Goal: Task Accomplishment & Management: Use online tool/utility

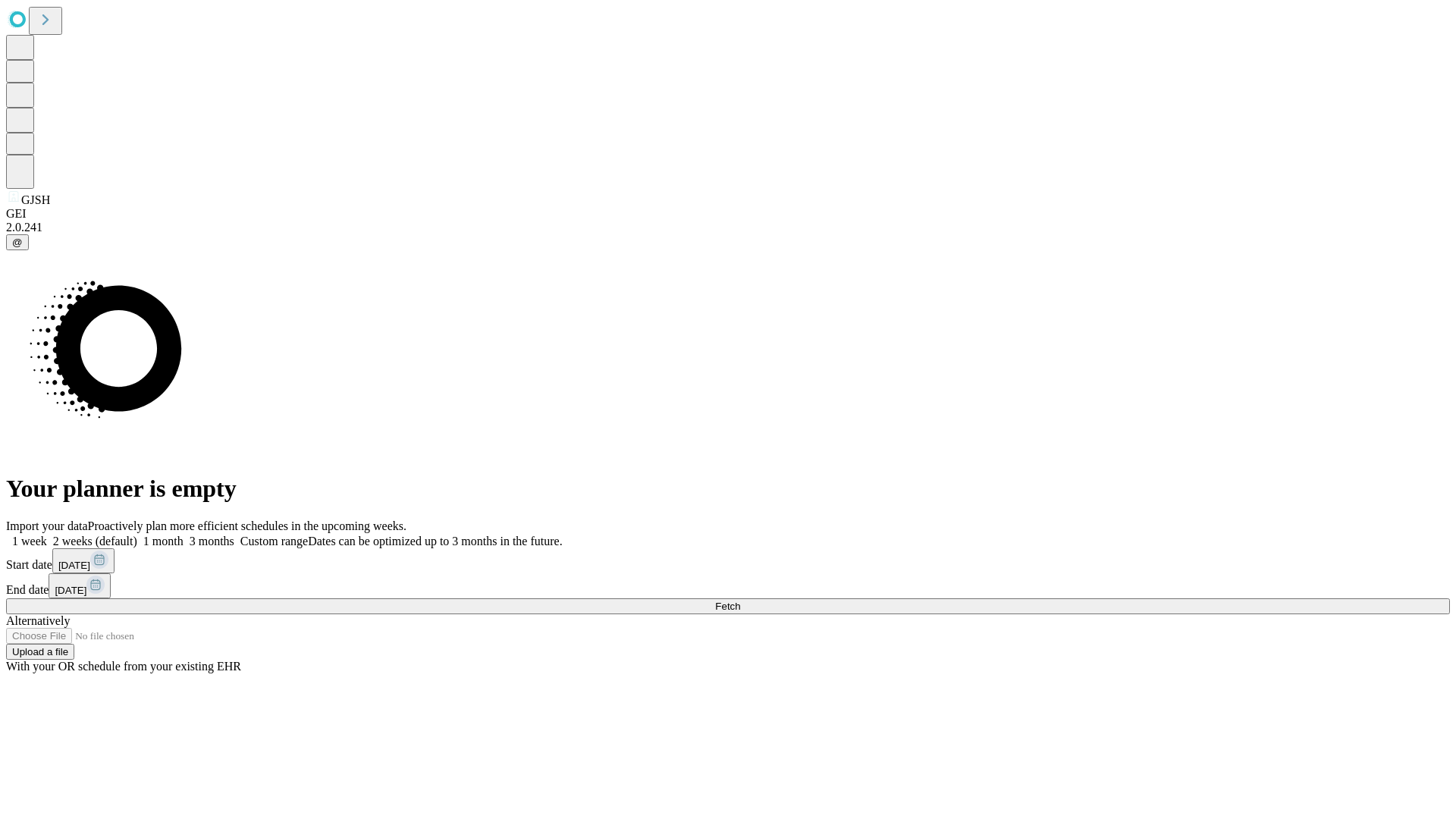
click at [740, 601] on span "Fetch" at bounding box center [727, 607] width 25 height 12
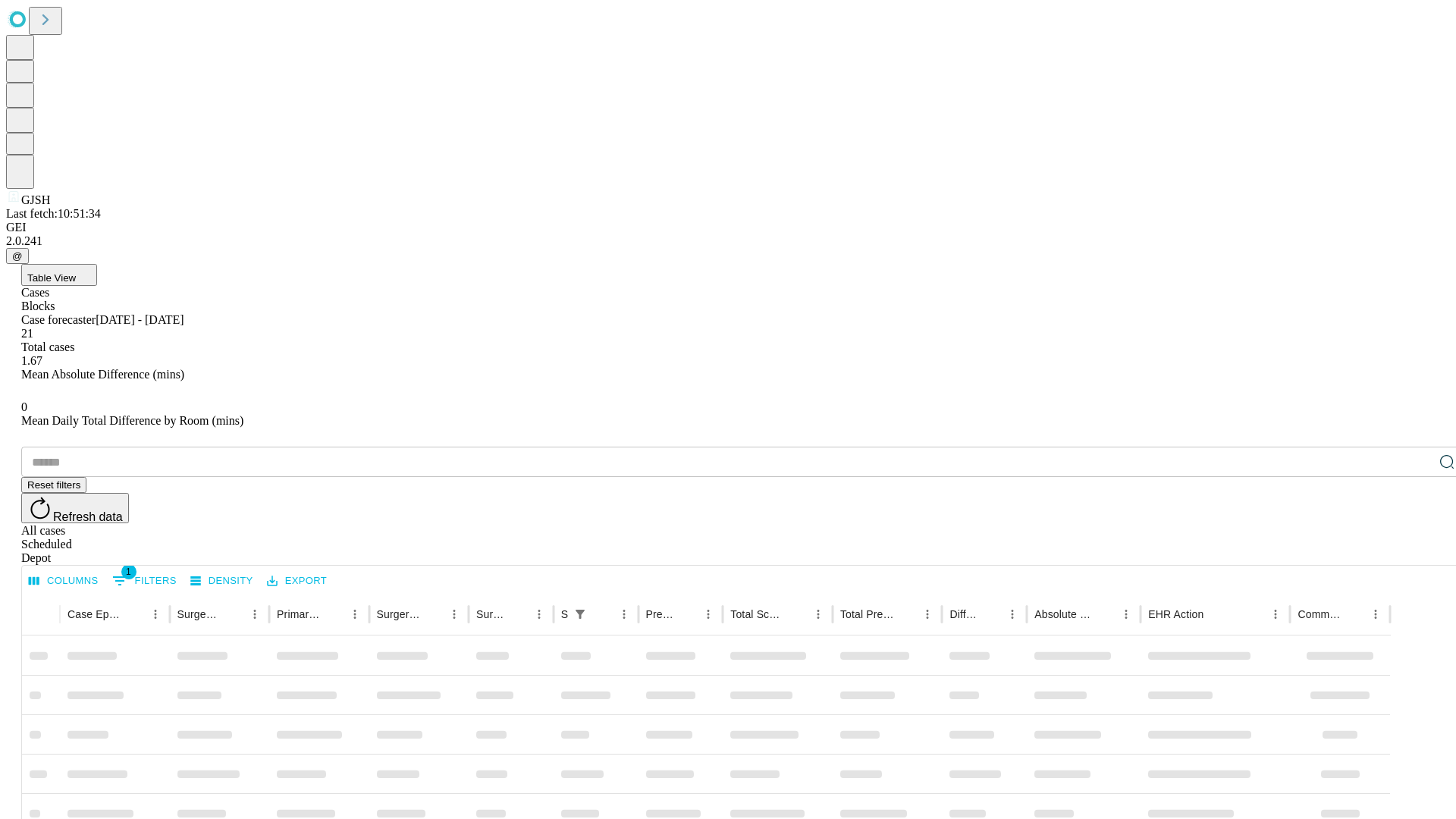
click at [1417, 551] on div "Depot" at bounding box center [744, 557] width 1444 height 14
